Goal: Task Accomplishment & Management: Manage account settings

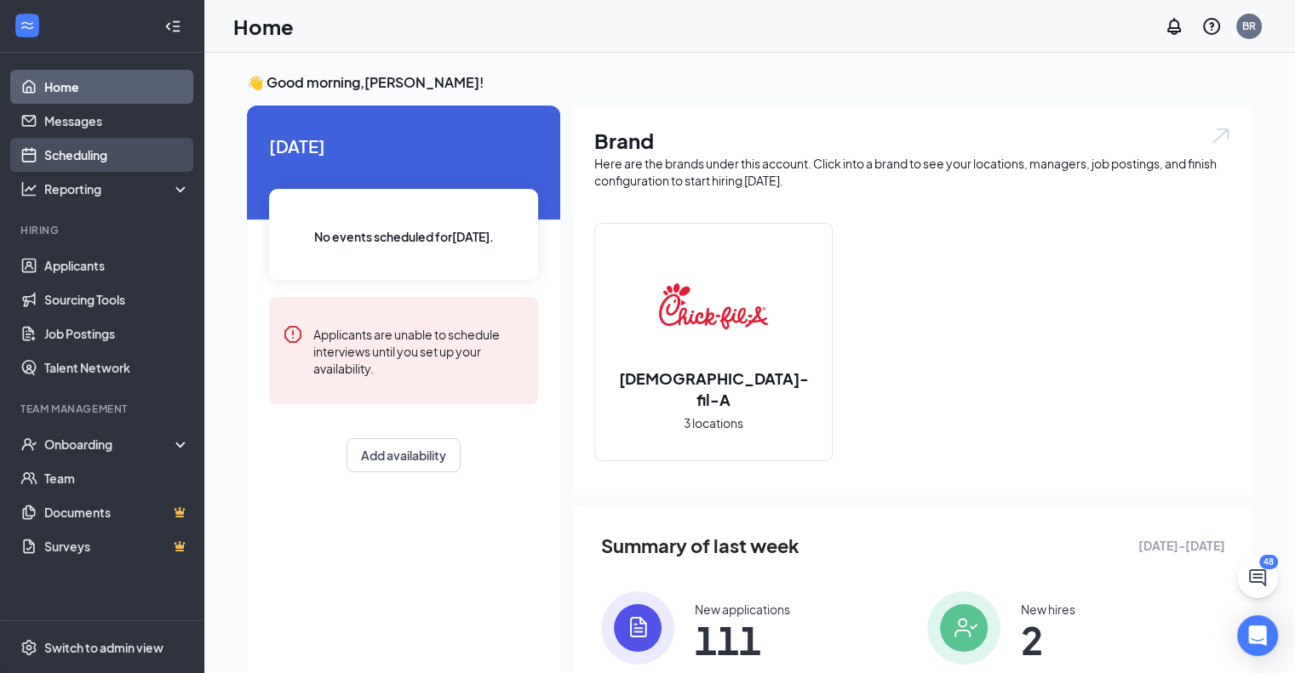
click at [92, 160] on link "Scheduling" at bounding box center [117, 155] width 146 height 34
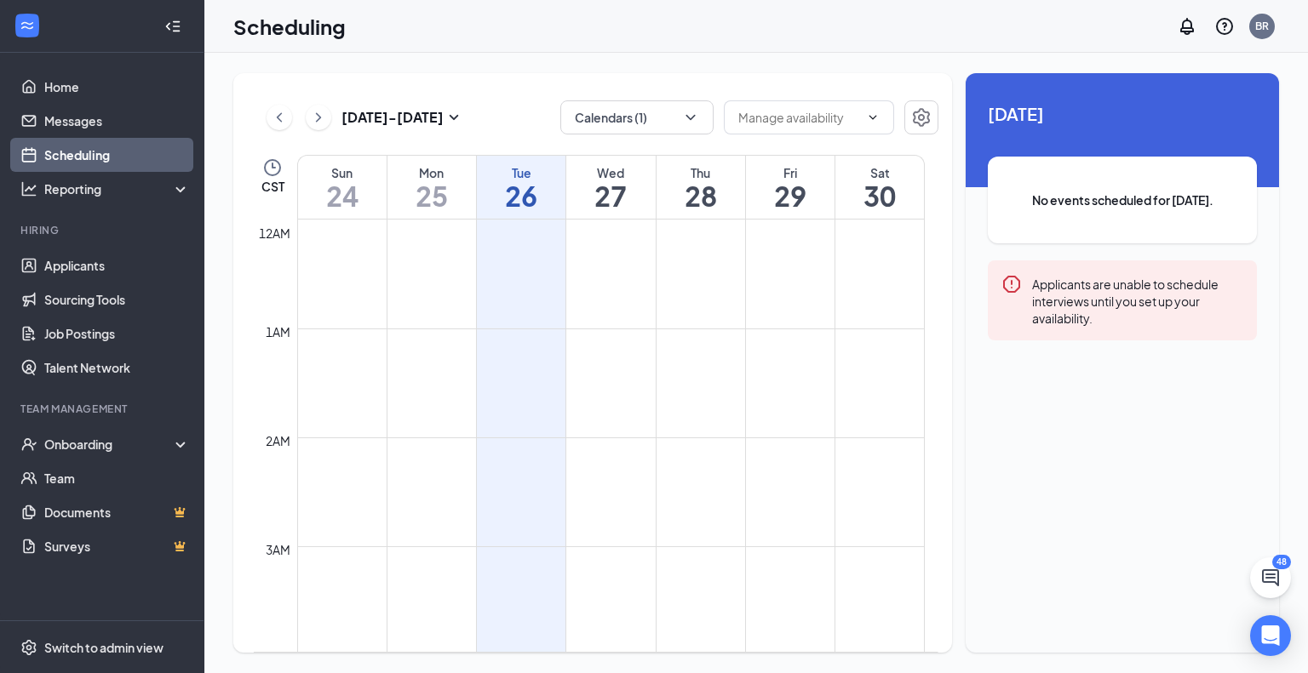
scroll to position [837, 0]
click at [698, 109] on icon "ChevronDown" at bounding box center [690, 117] width 17 height 17
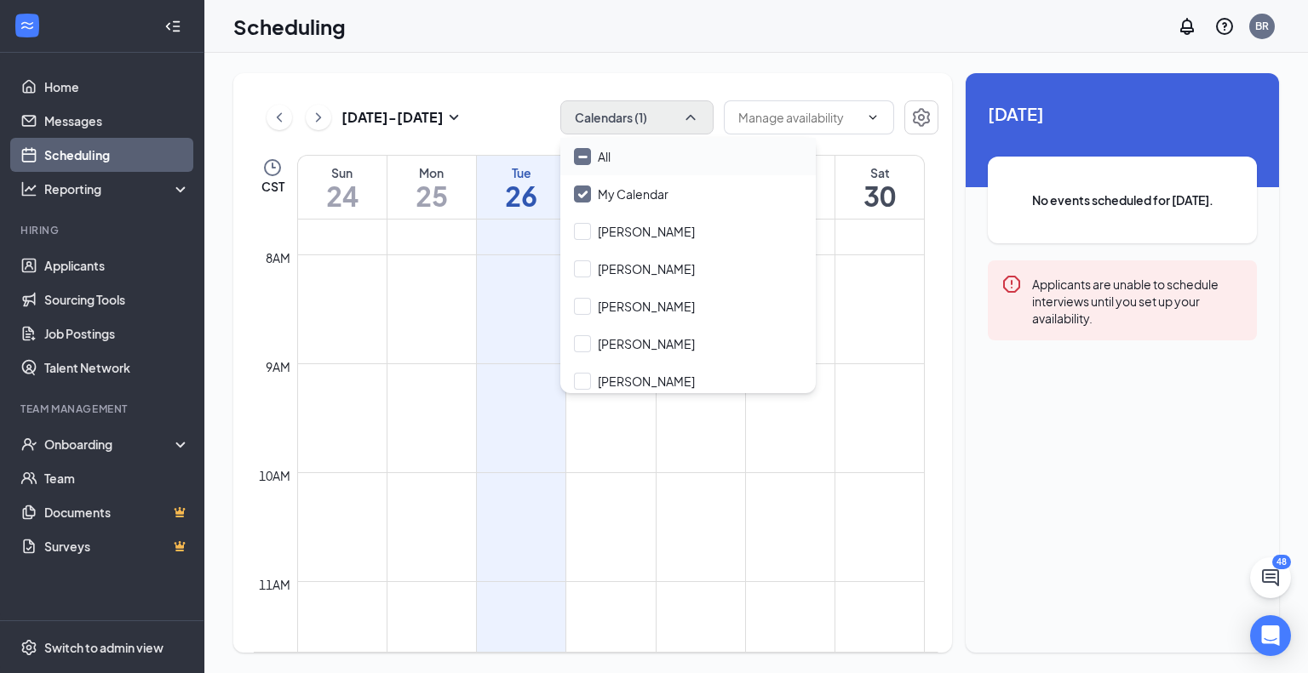
click at [663, 163] on div "All" at bounding box center [687, 156] width 255 height 37
checkbox input "true"
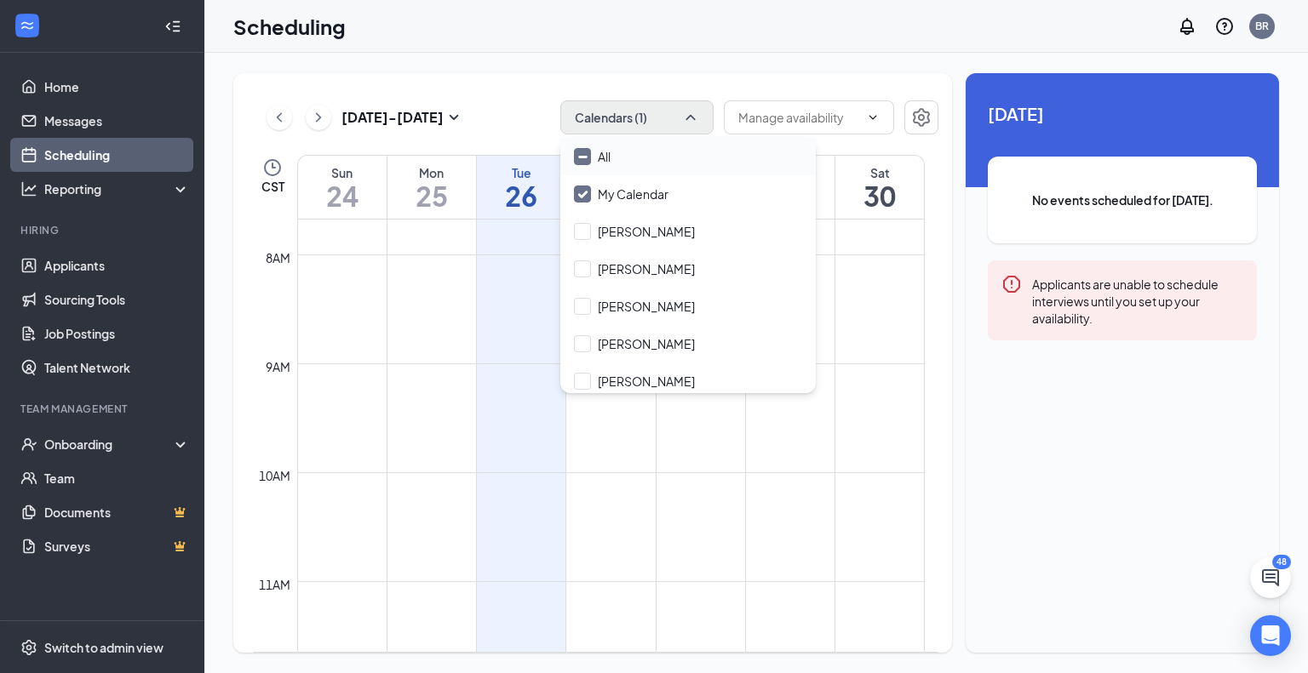
checkbox input "true"
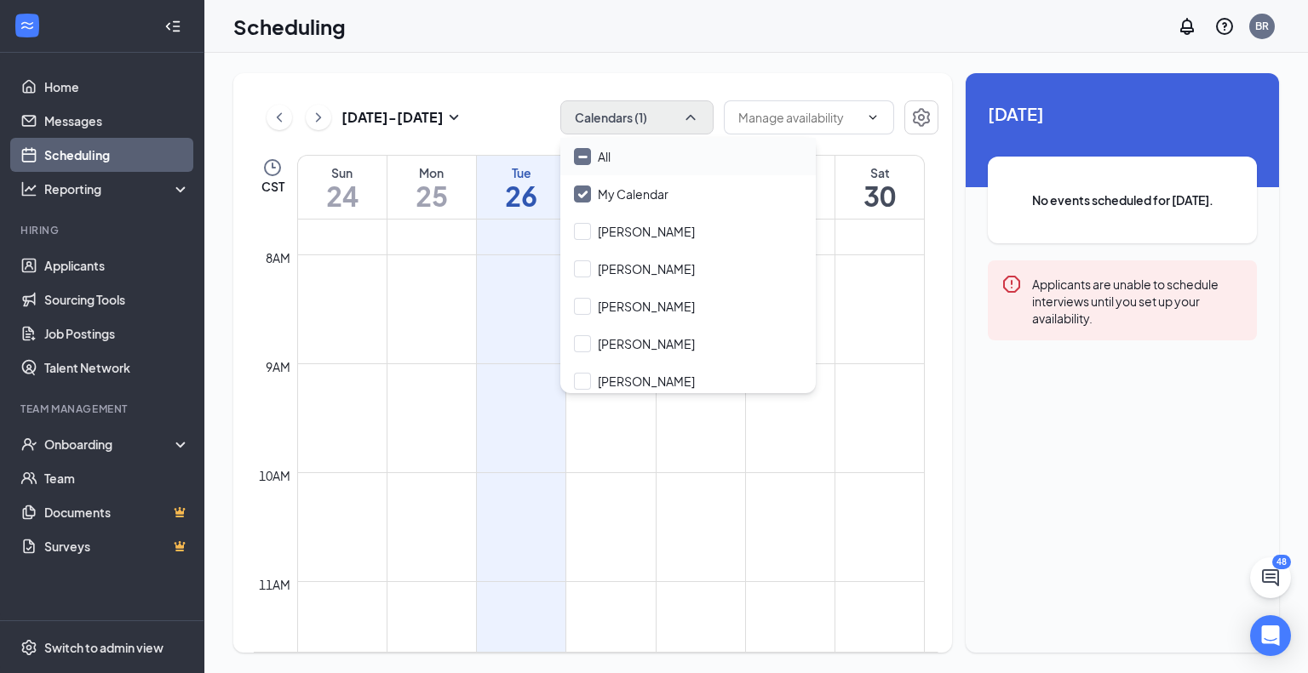
checkbox input "true"
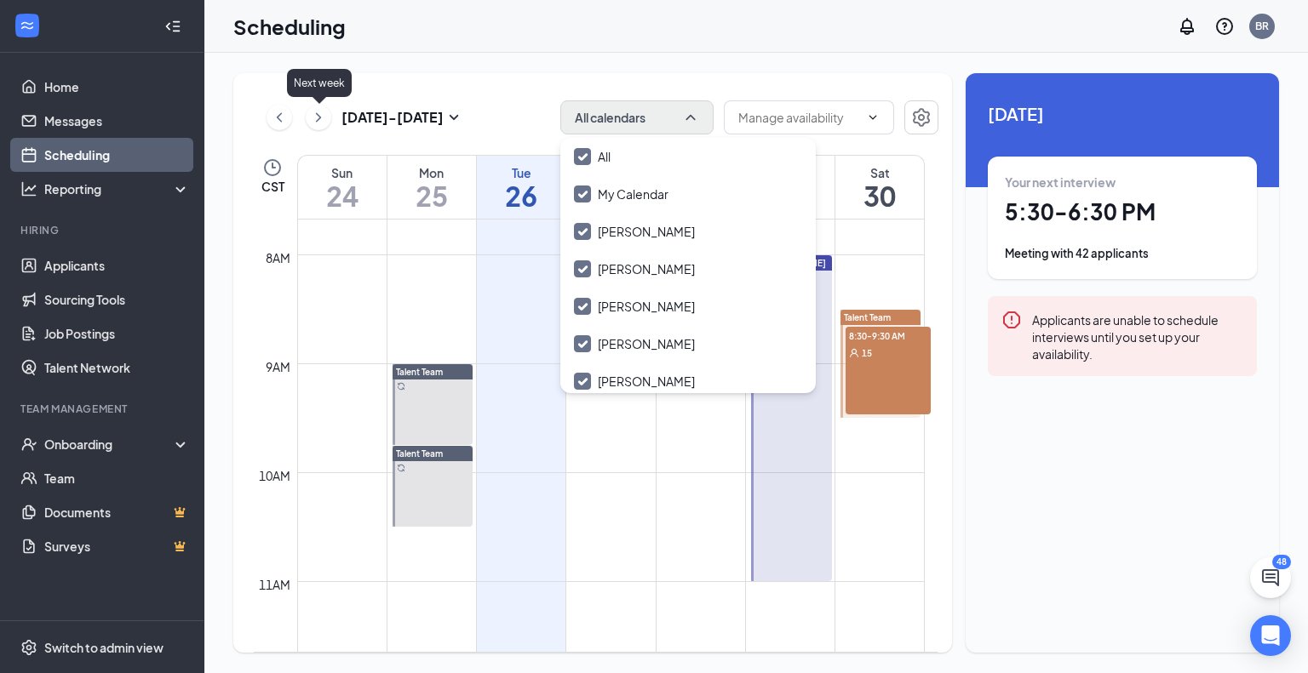
click at [310, 118] on icon "ChevronRight" at bounding box center [318, 117] width 17 height 20
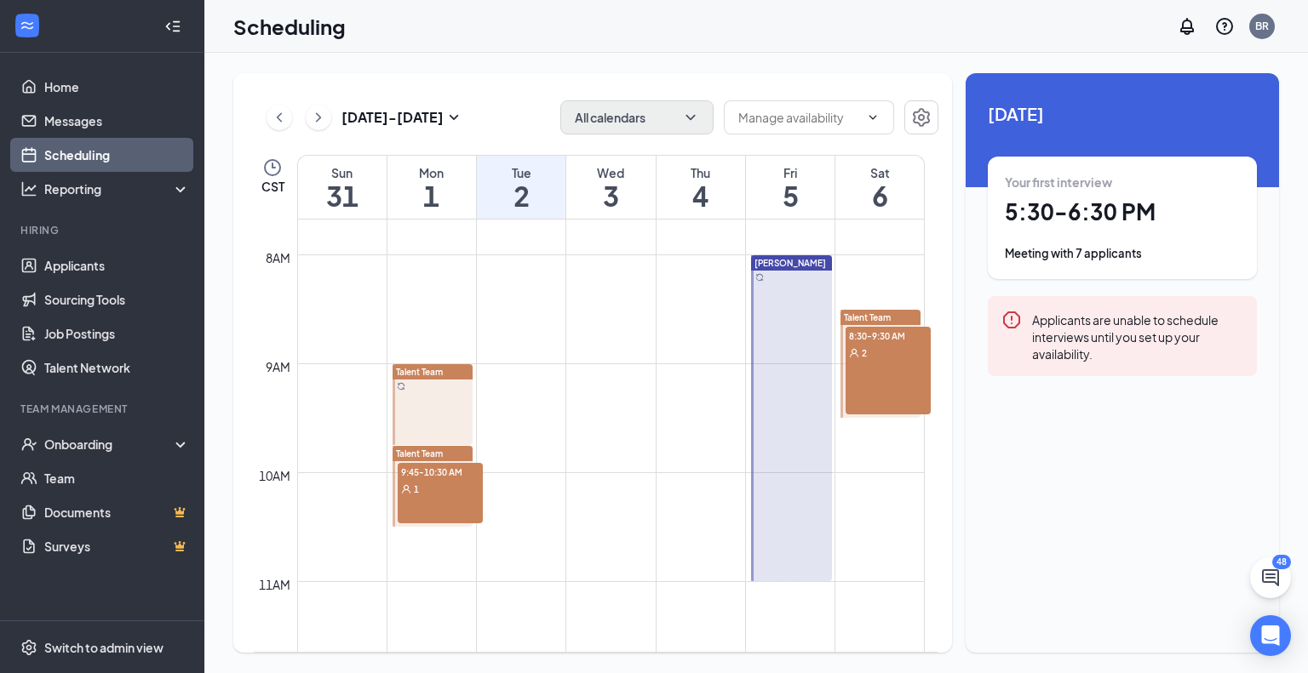
click at [436, 478] on span "9:45-10:30 AM" at bounding box center [440, 471] width 85 height 17
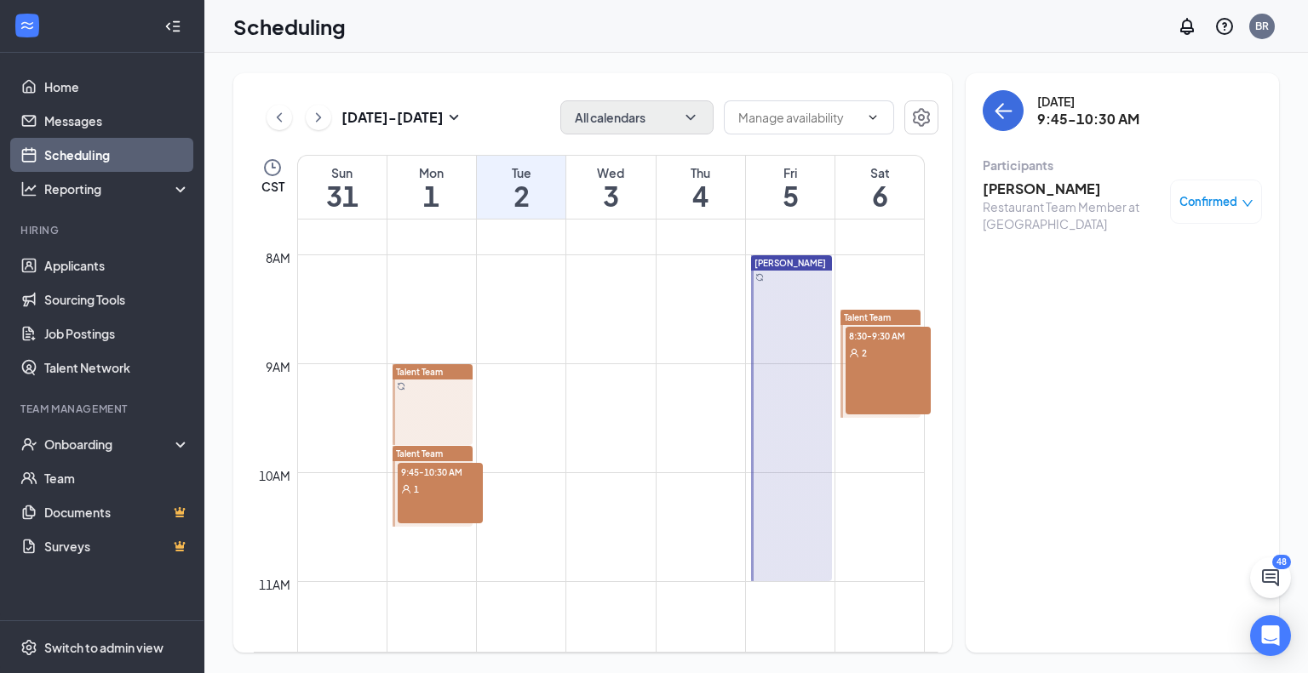
click at [440, 422] on div at bounding box center [432, 404] width 81 height 81
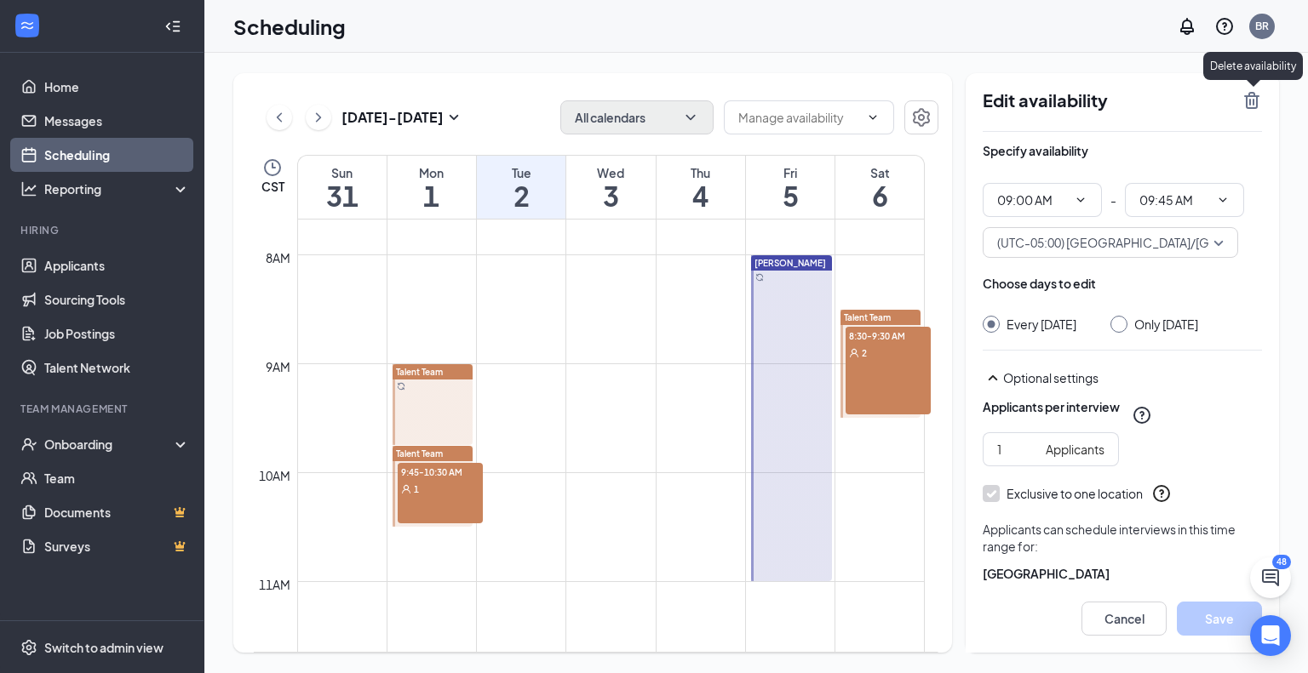
click at [1251, 105] on icon "TrashOutline" at bounding box center [1251, 100] width 20 height 20
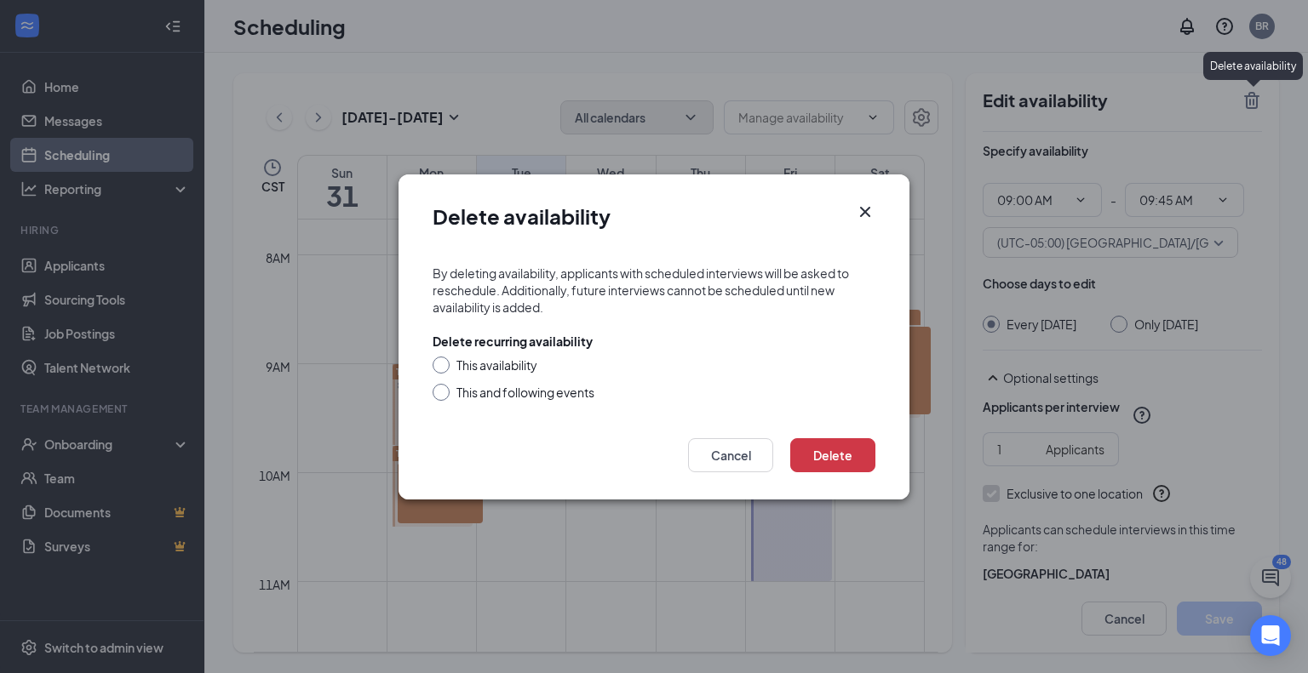
click at [438, 367] on input "This availability" at bounding box center [438, 363] width 12 height 12
radio input "true"
click at [818, 467] on button "Delete" at bounding box center [832, 455] width 85 height 34
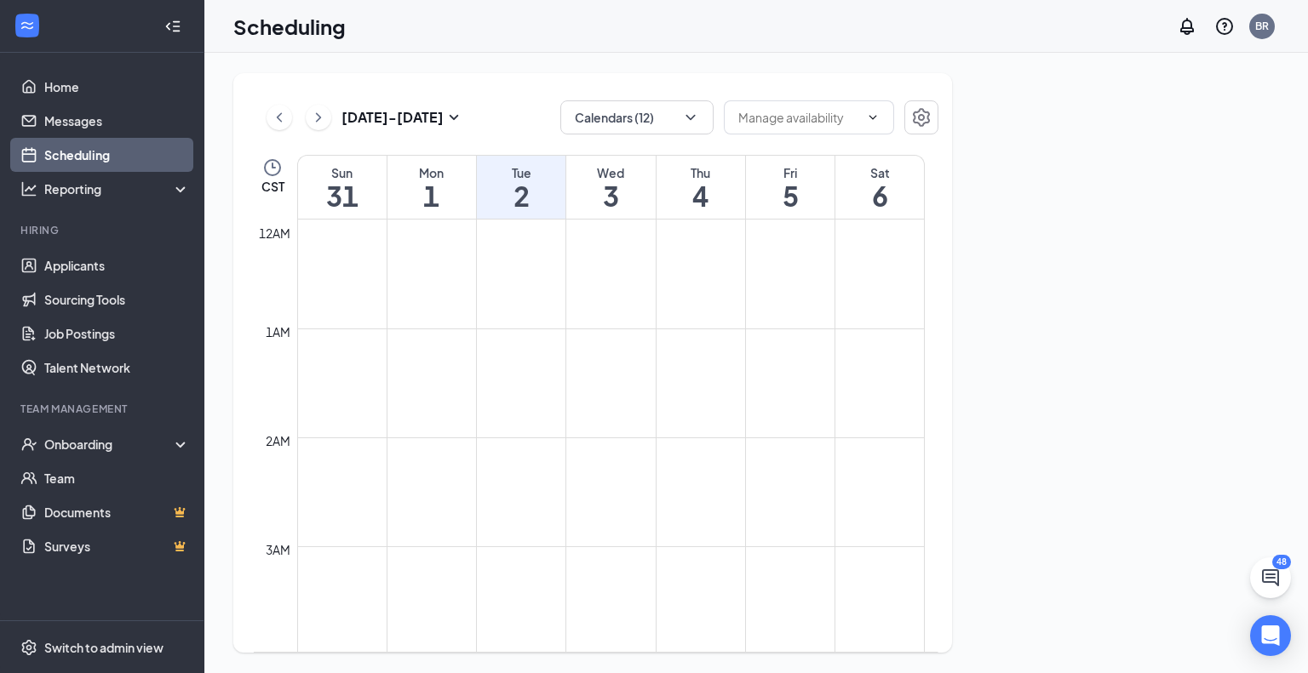
scroll to position [837, 0]
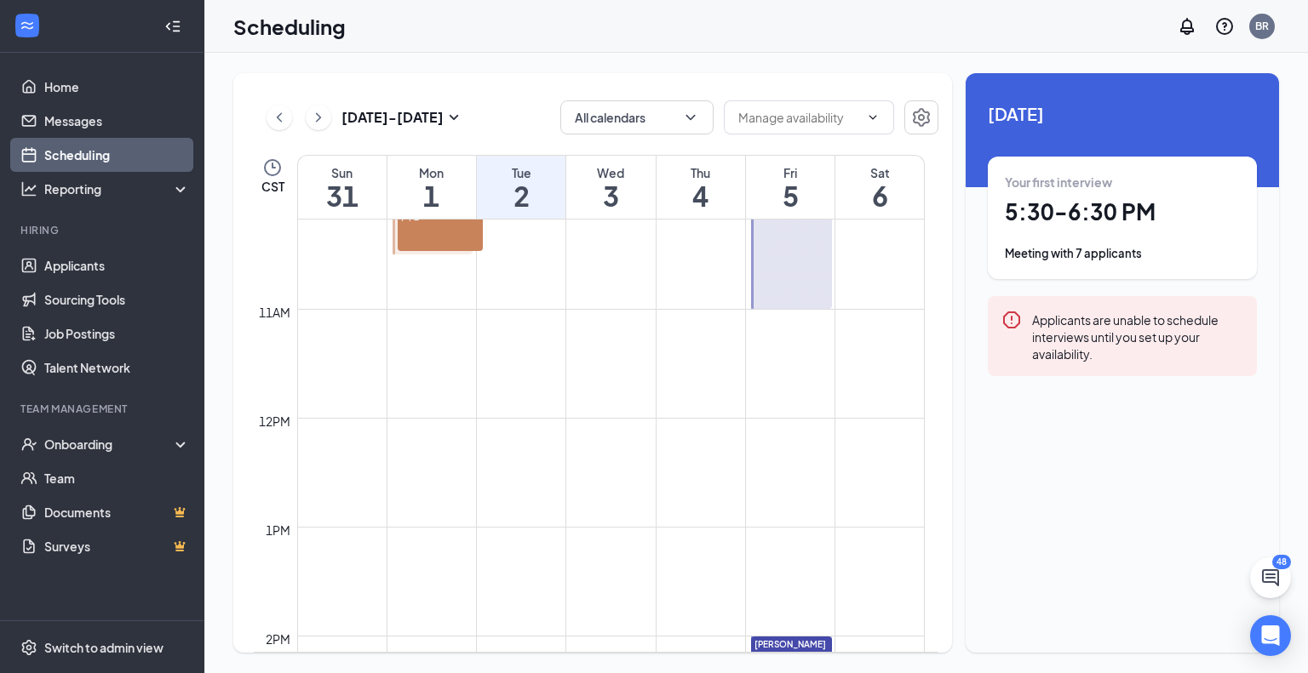
scroll to position [927, 0]
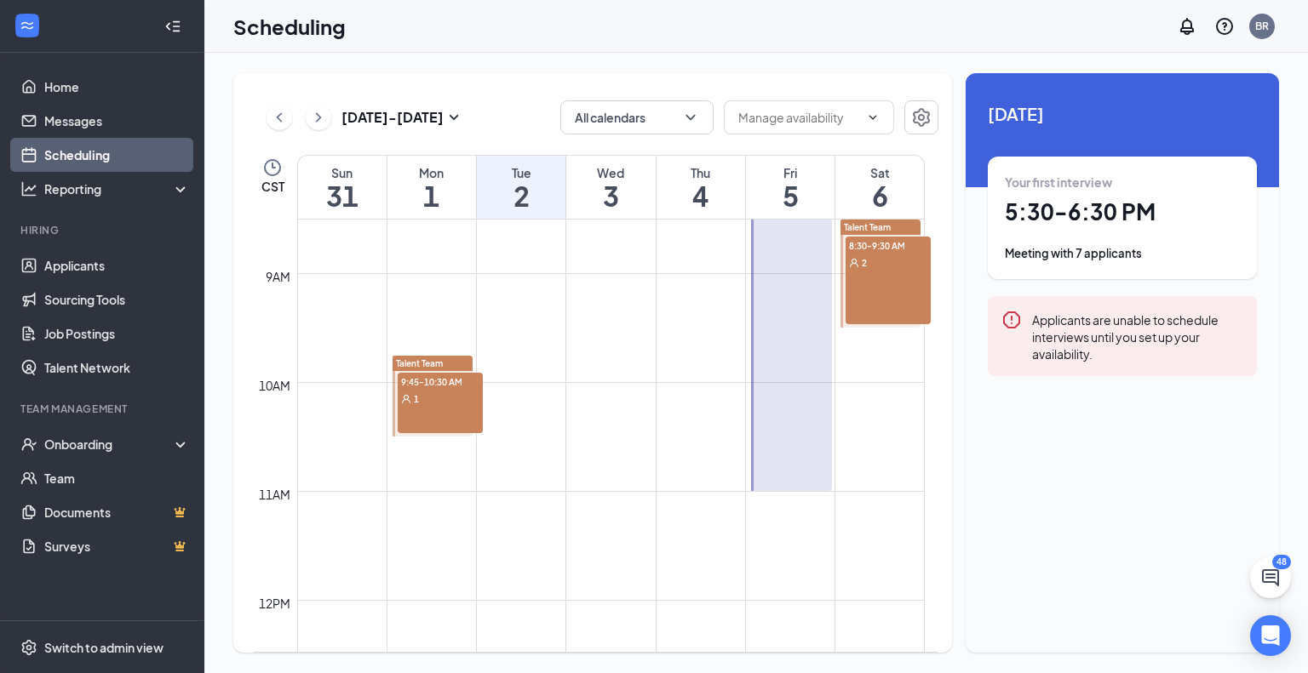
click at [445, 404] on div "1" at bounding box center [440, 398] width 85 height 17
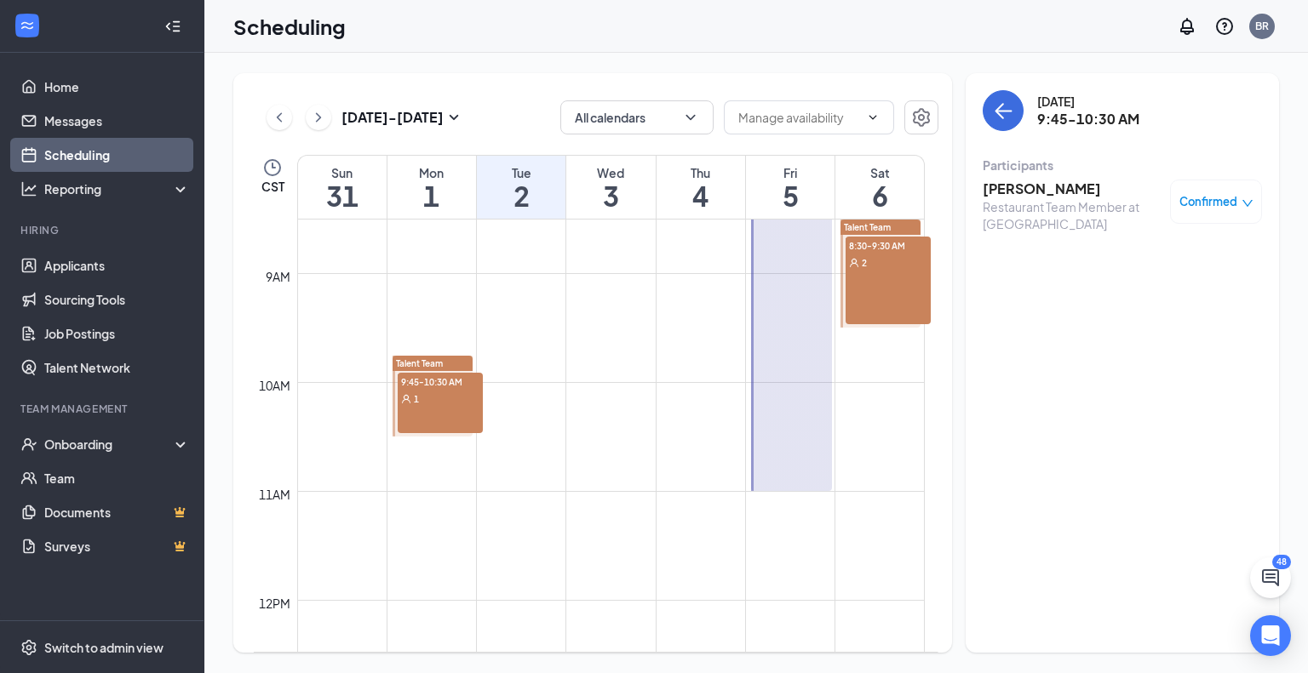
click at [1019, 190] on h3 "[PERSON_NAME]" at bounding box center [1071, 189] width 179 height 19
